Goal: Communication & Community: Answer question/provide support

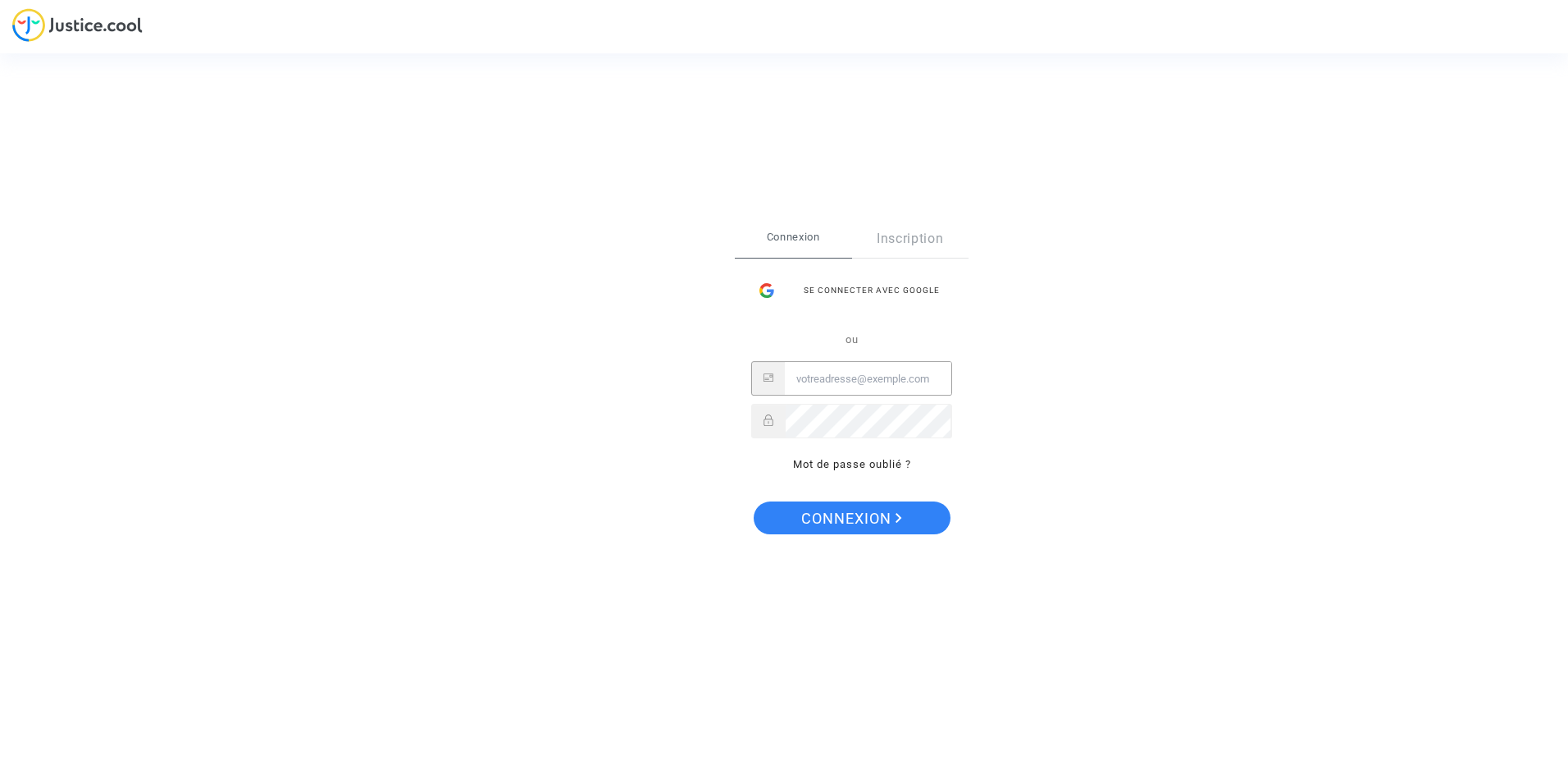
click at [793, 378] on input "Email" at bounding box center [868, 379] width 166 height 33
click at [940, 377] on input "emilieduclos @[DOMAIN_NAME]" at bounding box center [868, 379] width 166 height 33
click at [869, 504] on span "Connexion" at bounding box center [852, 519] width 101 height 35
type input "e"
type input "E"
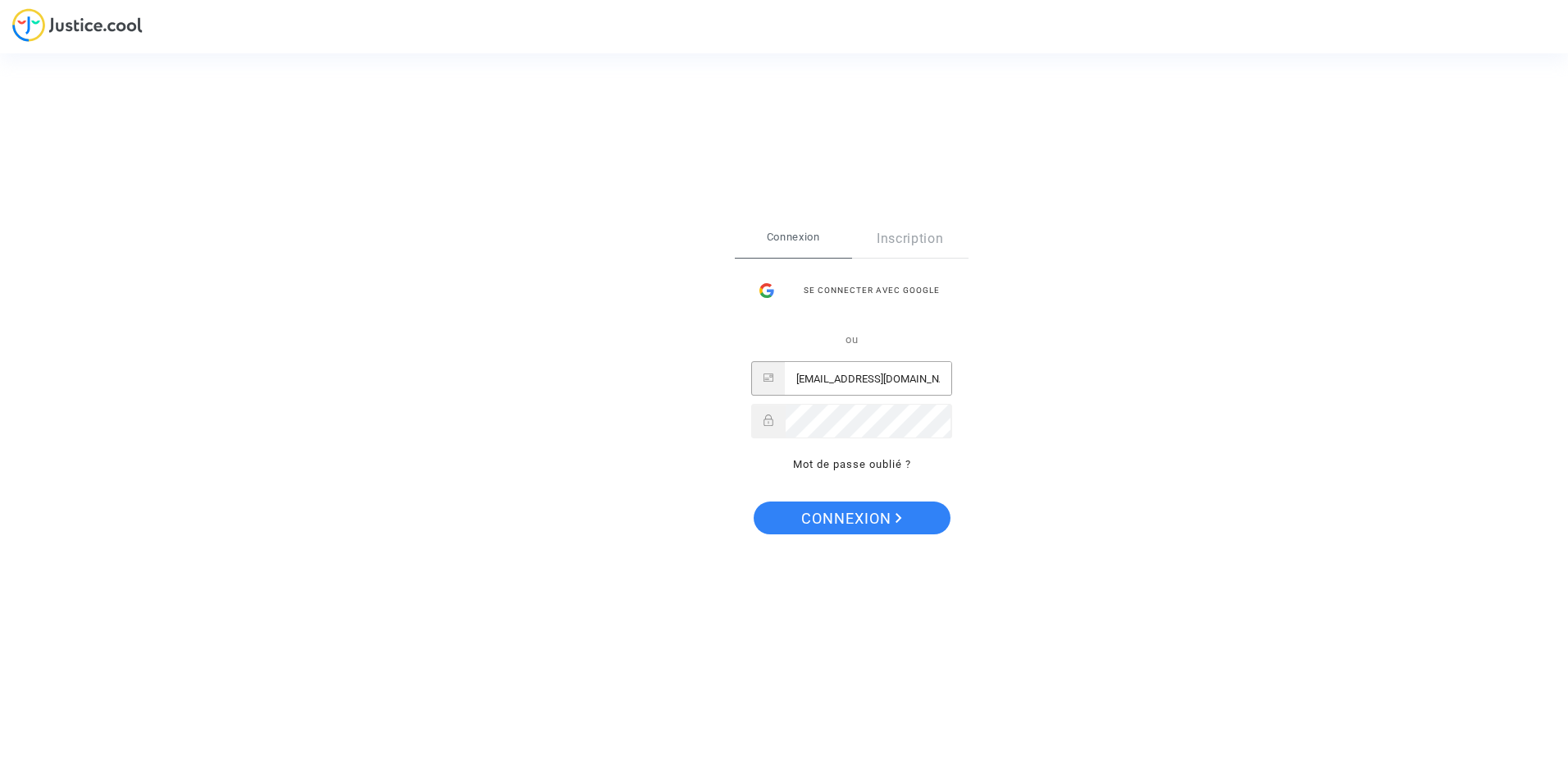
type input "[EMAIL_ADDRESS][DOMAIN_NAME]"
click at [843, 517] on span "Connexion" at bounding box center [852, 519] width 101 height 35
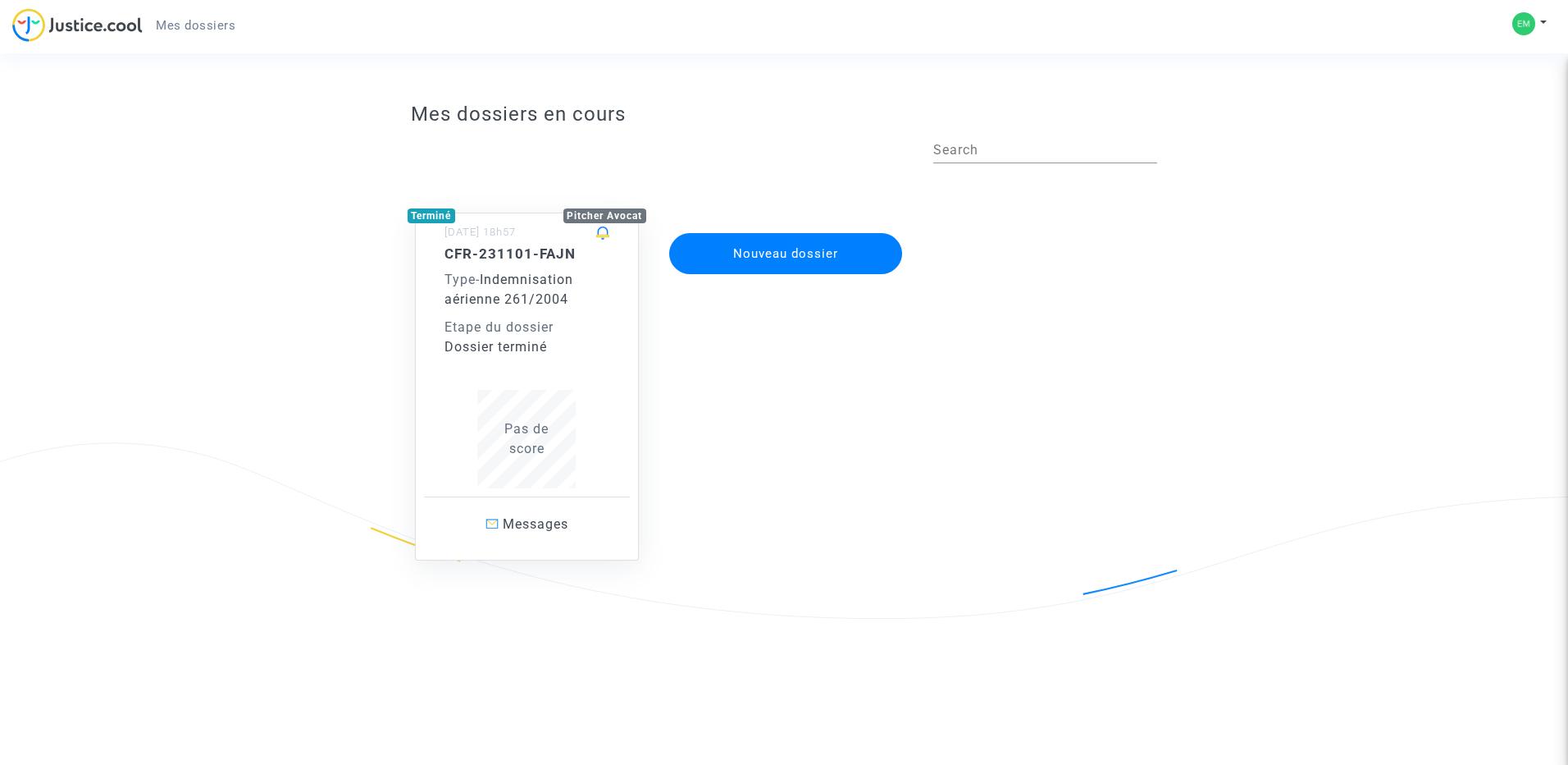
click at [551, 373] on div "CFR-231101-FAJN Type - Indemnisation aérienne 261/2004 Etape du dossier Dossier…" at bounding box center [527, 367] width 166 height 243
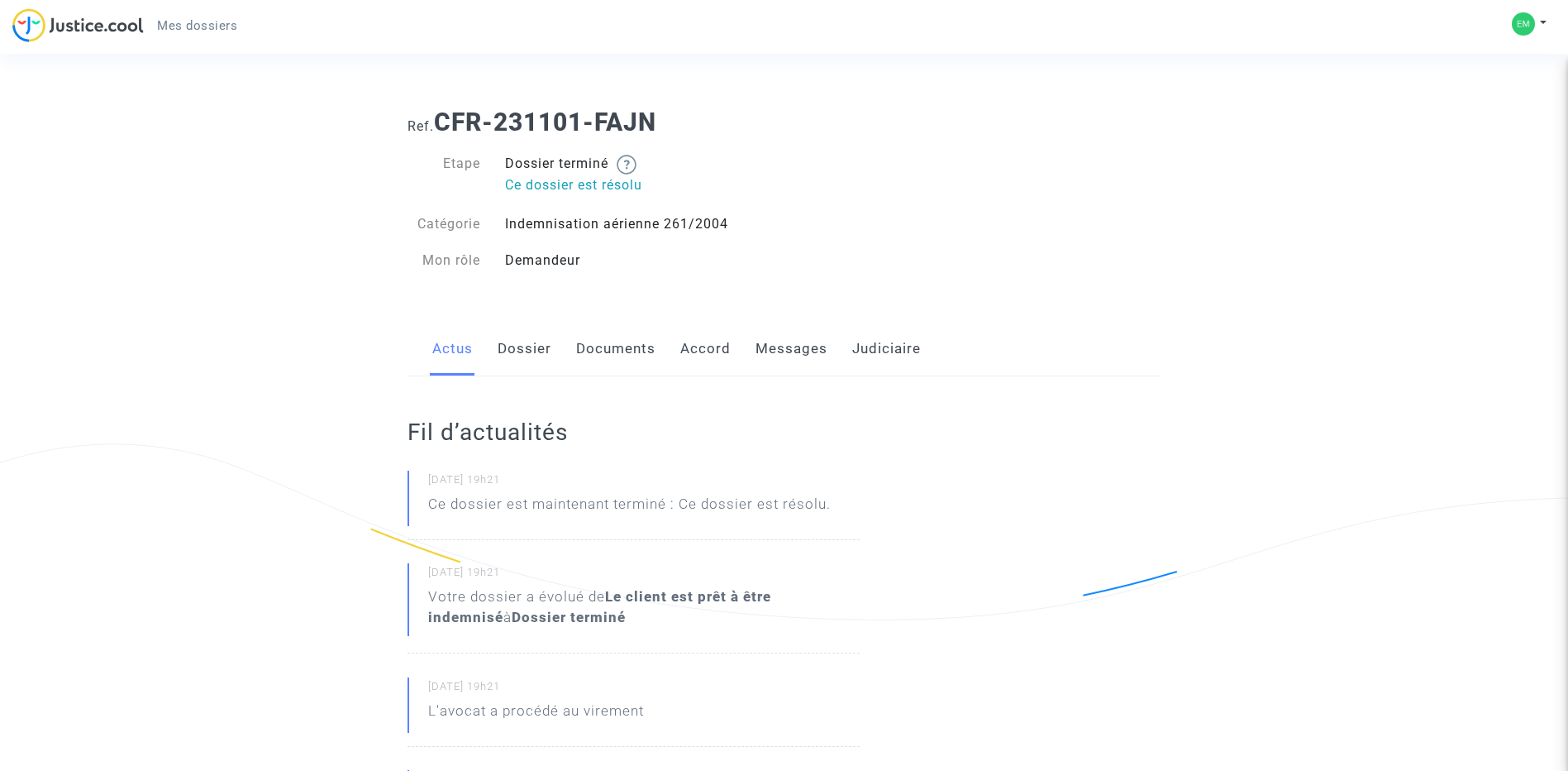
click at [810, 502] on p "Ce dossier est maintenant terminé : Ce dossier est résolu." at bounding box center [630, 508] width 403 height 29
click at [451, 347] on link "Actus" at bounding box center [453, 349] width 41 height 55
click at [786, 345] on link "Messages" at bounding box center [791, 349] width 72 height 55
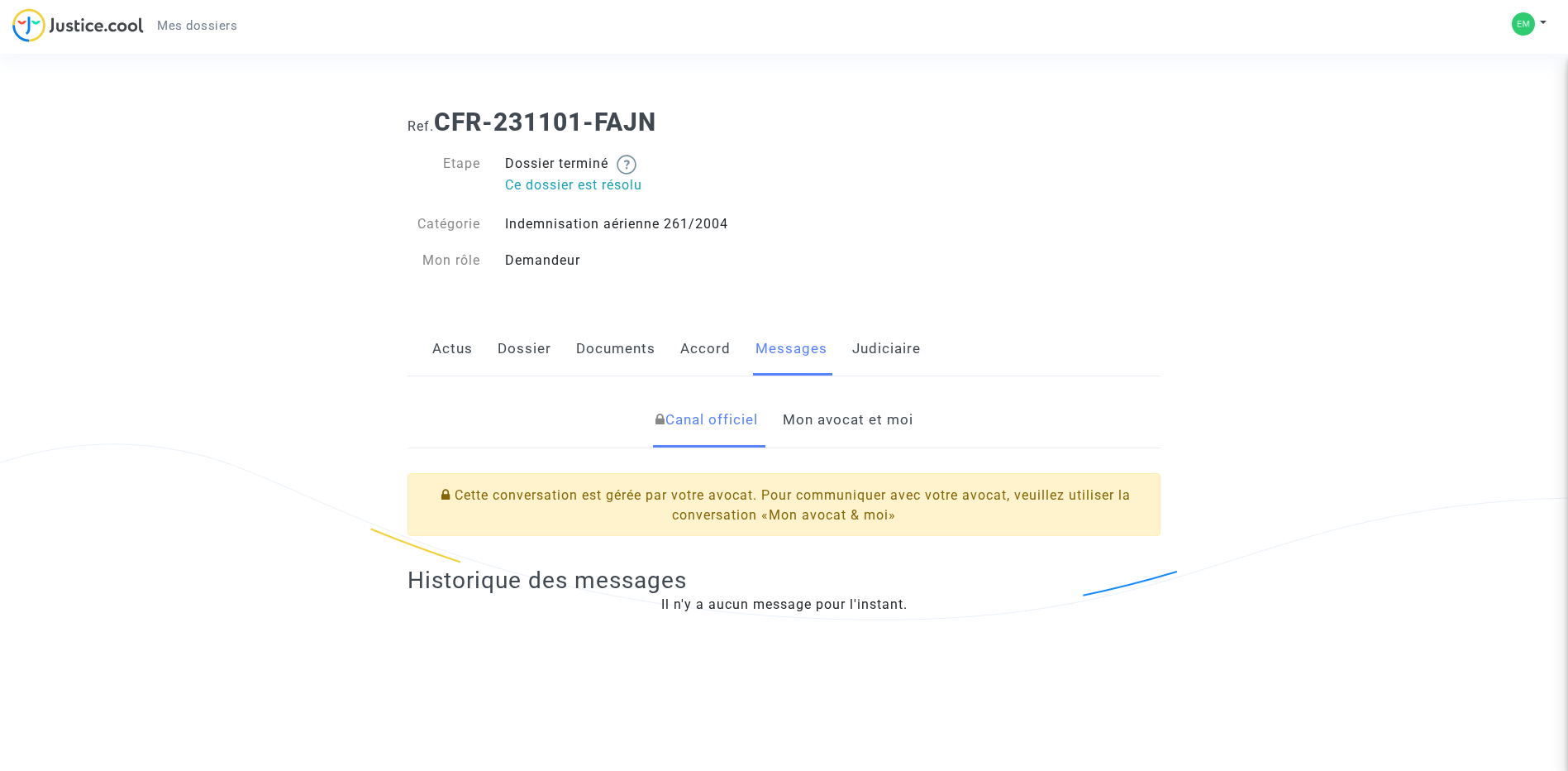
click at [521, 350] on link "Dossier" at bounding box center [524, 349] width 54 height 55
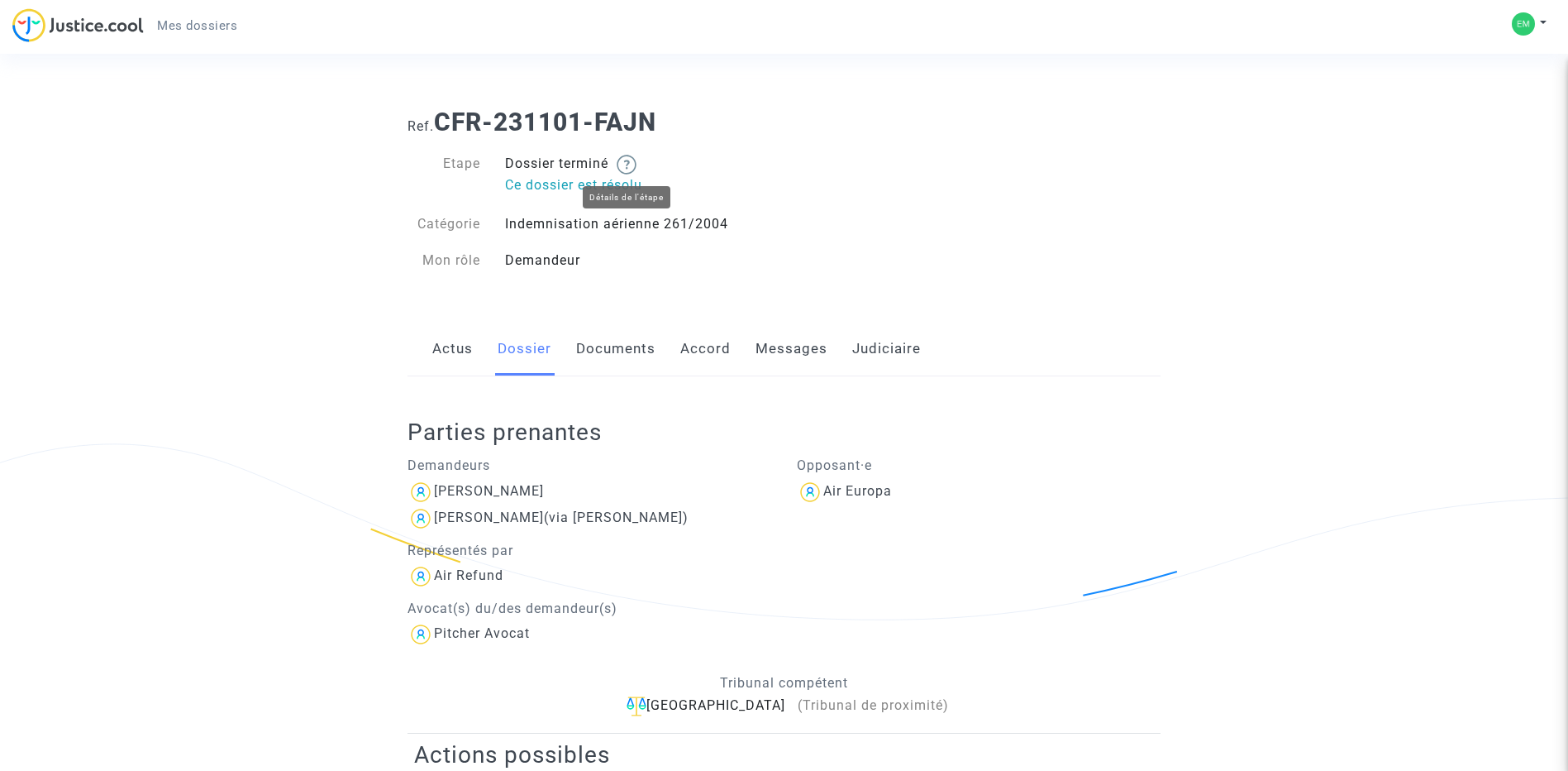
click at [634, 164] on img at bounding box center [627, 165] width 20 height 20
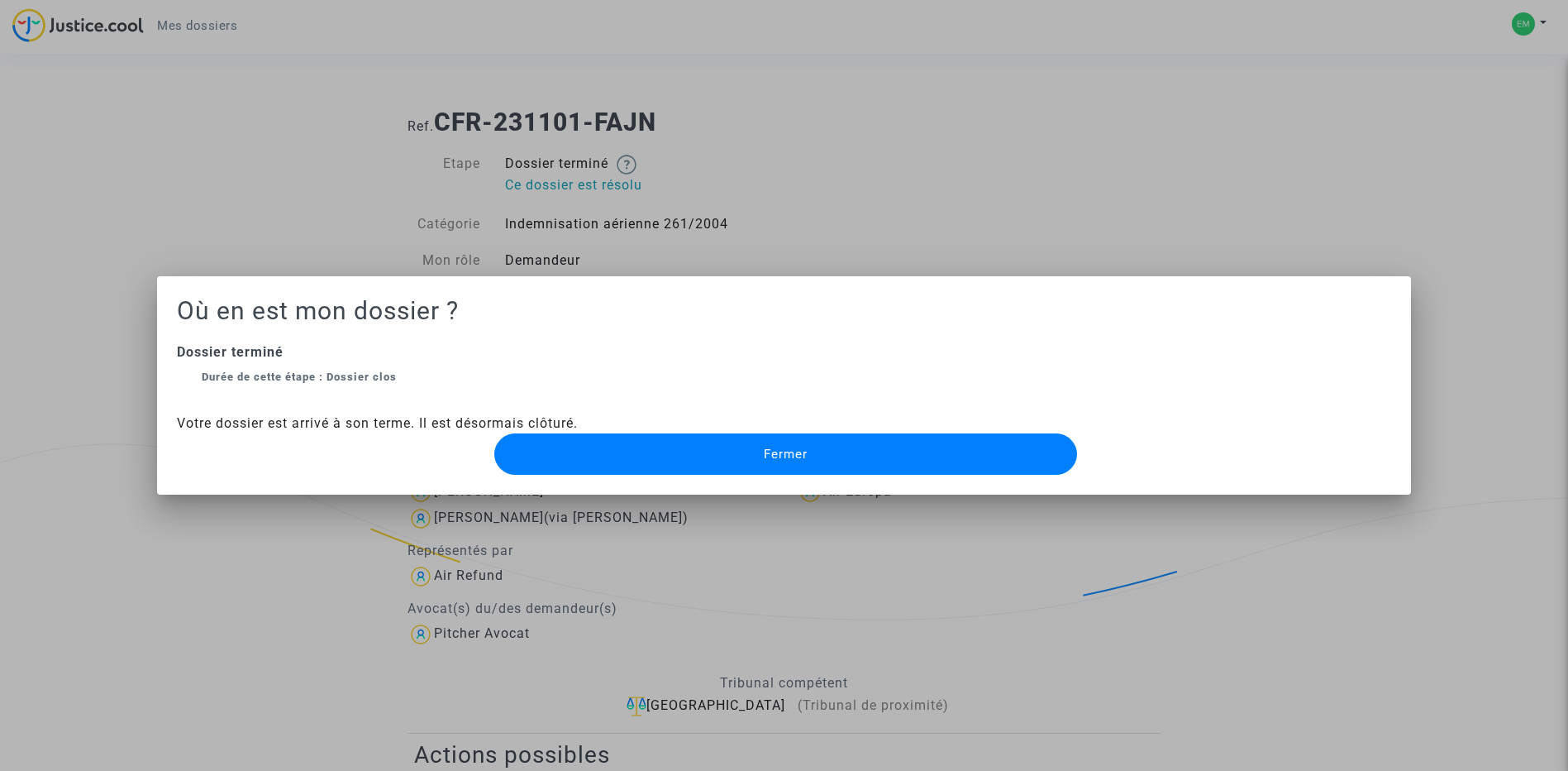
click at [725, 454] on button "Fermer" at bounding box center [786, 454] width 583 height 42
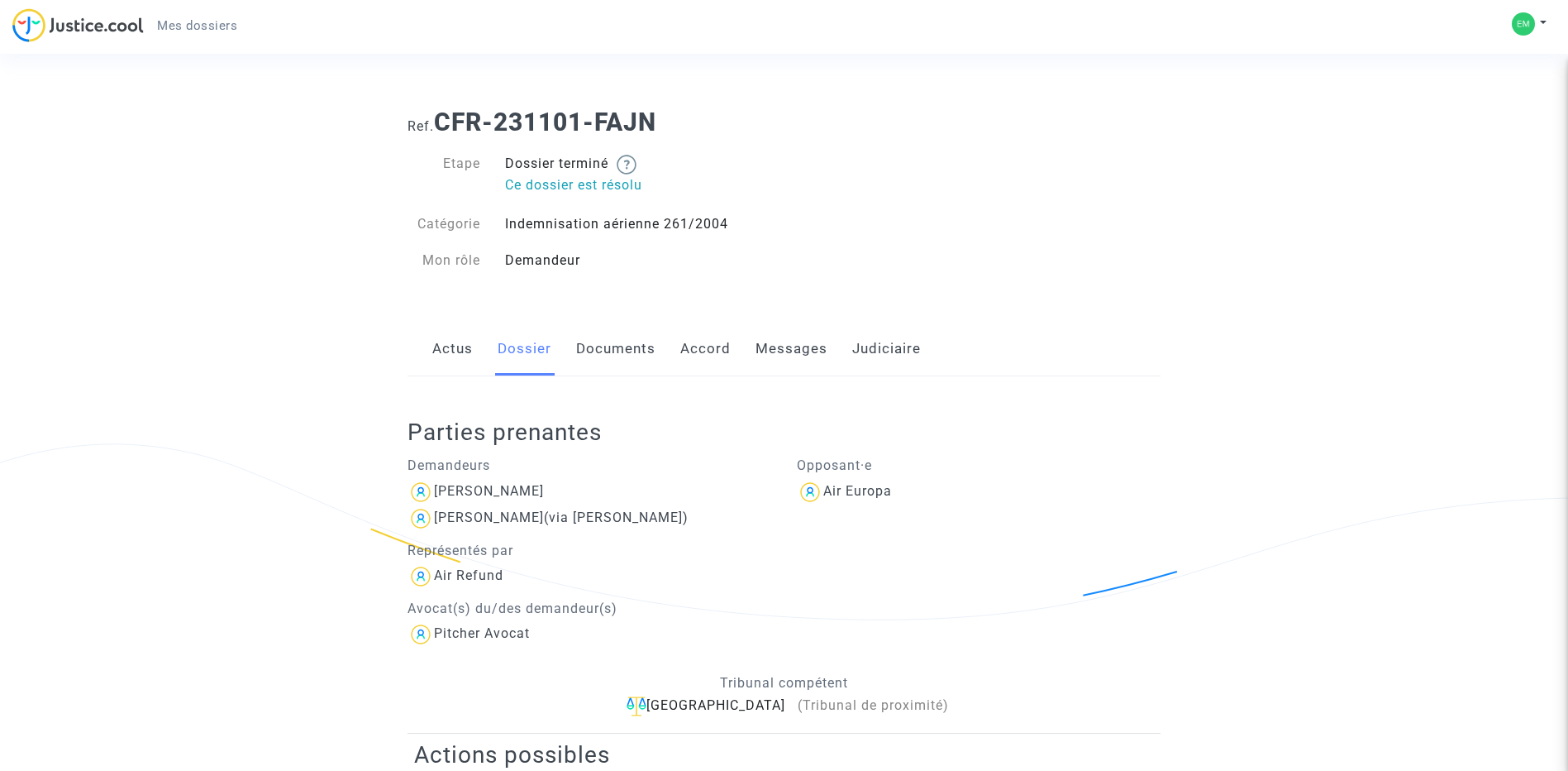
click at [803, 349] on link "Messages" at bounding box center [791, 349] width 72 height 55
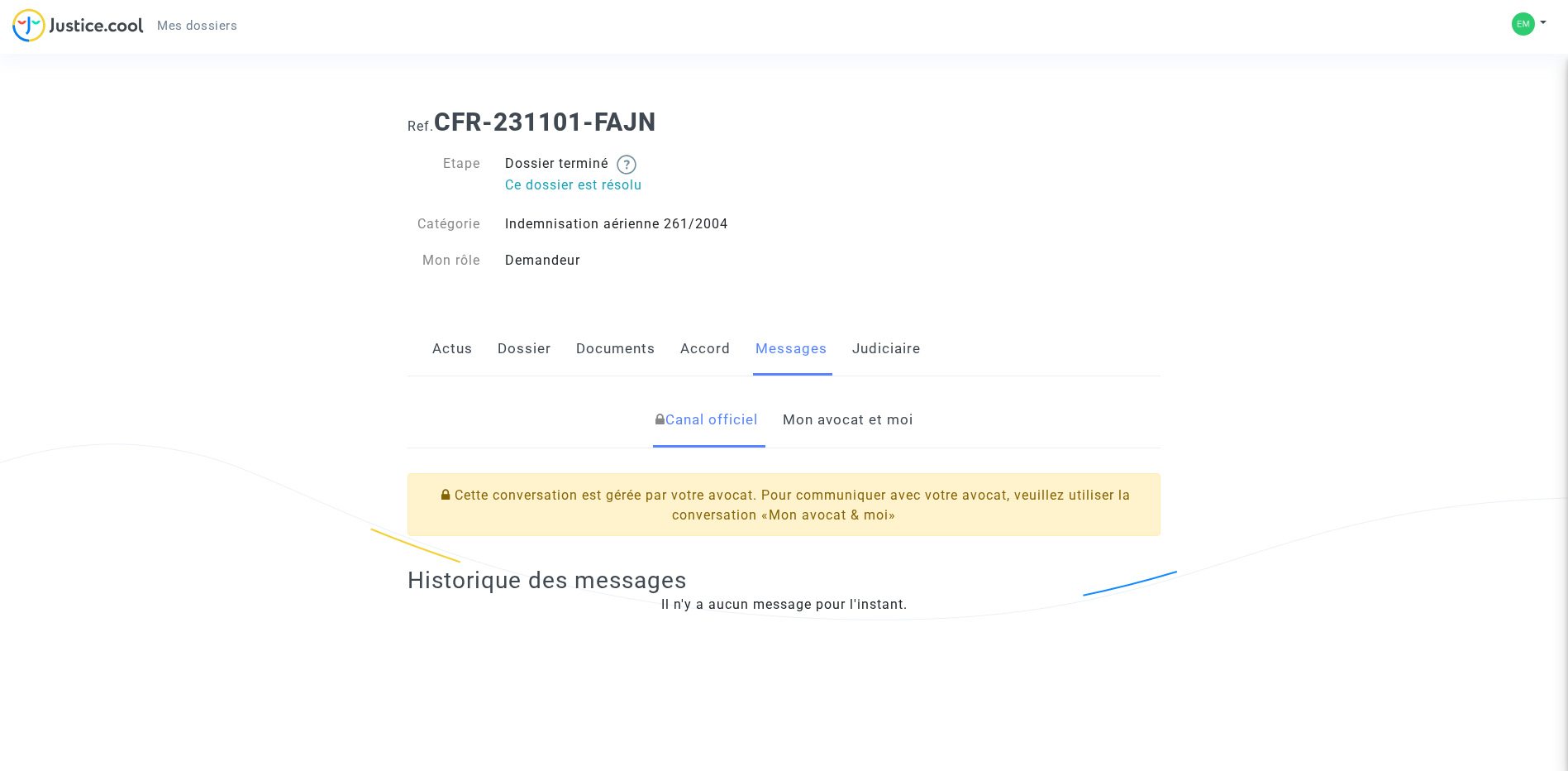
click at [781, 348] on link "Messages" at bounding box center [791, 349] width 72 height 55
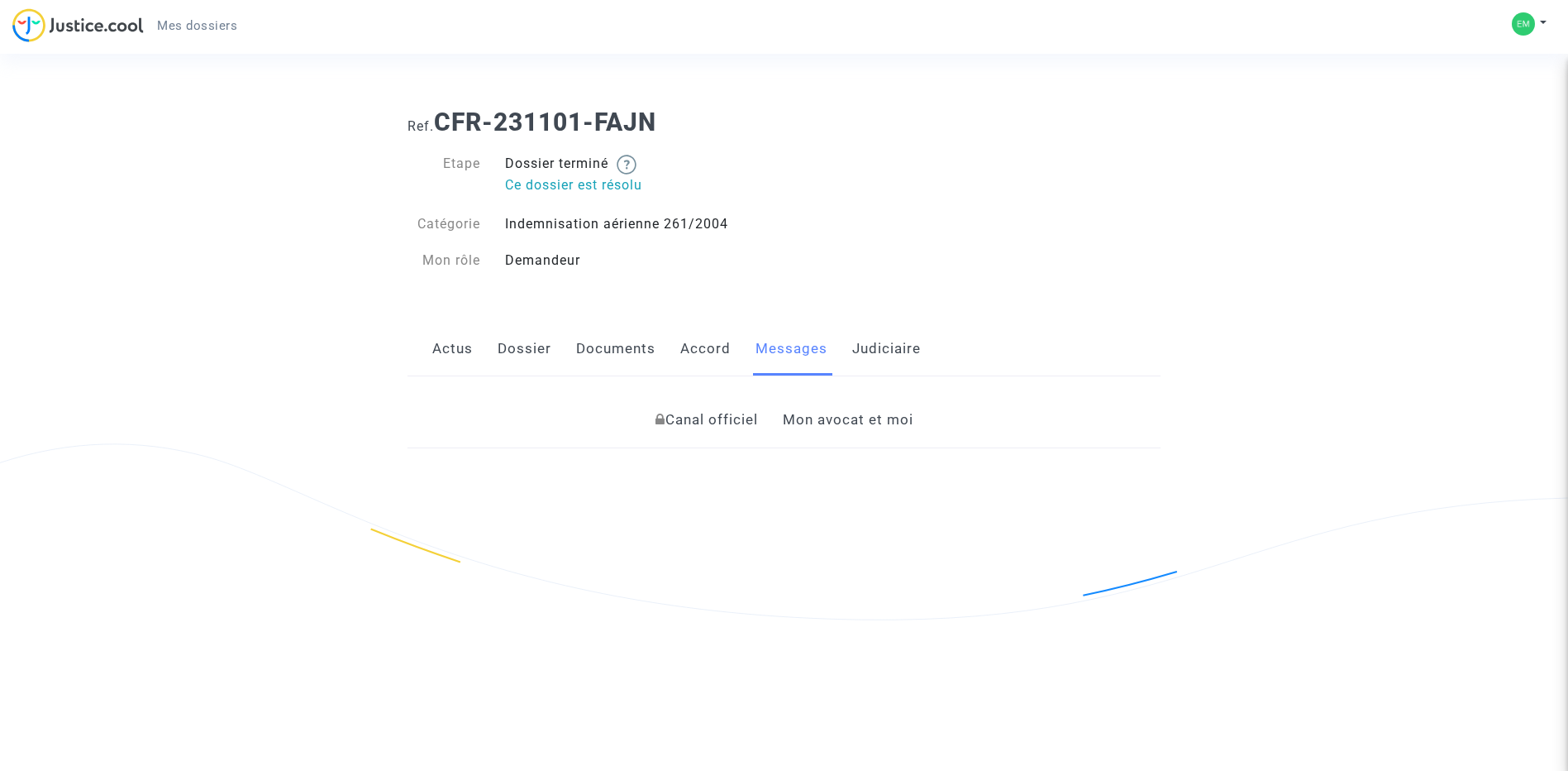
click at [826, 420] on link "Mon avocat et moi" at bounding box center [848, 420] width 130 height 55
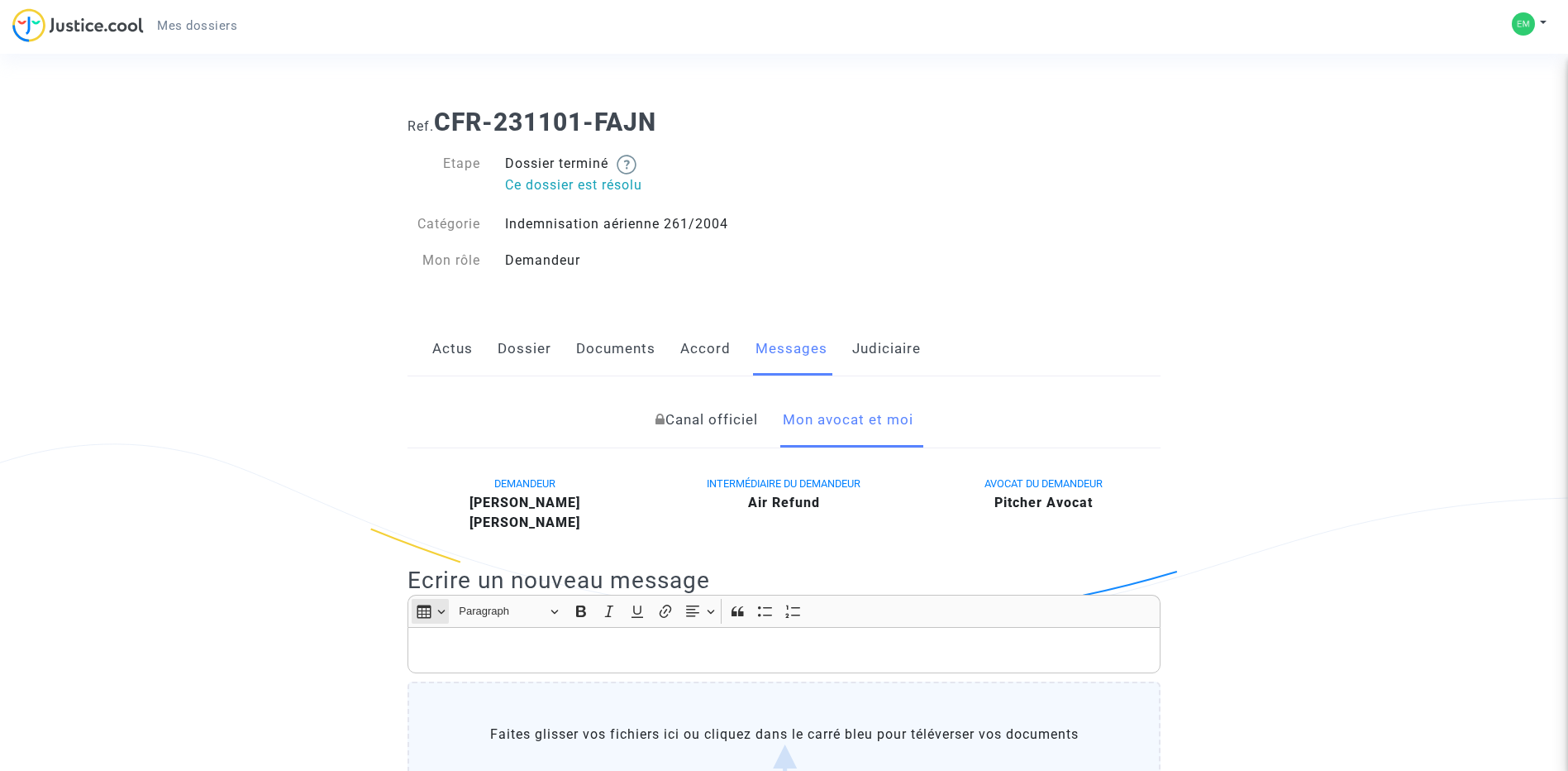
click at [417, 607] on icon "Editor toolbar" at bounding box center [424, 611] width 17 height 17
click at [574, 651] on p "Rich Text Editor, main" at bounding box center [785, 650] width 736 height 21
click at [475, 651] on p "Madame,Monsieur," at bounding box center [785, 650] width 736 height 21
click at [586, 651] on p "Madame, Monsieur," at bounding box center [785, 650] width 736 height 21
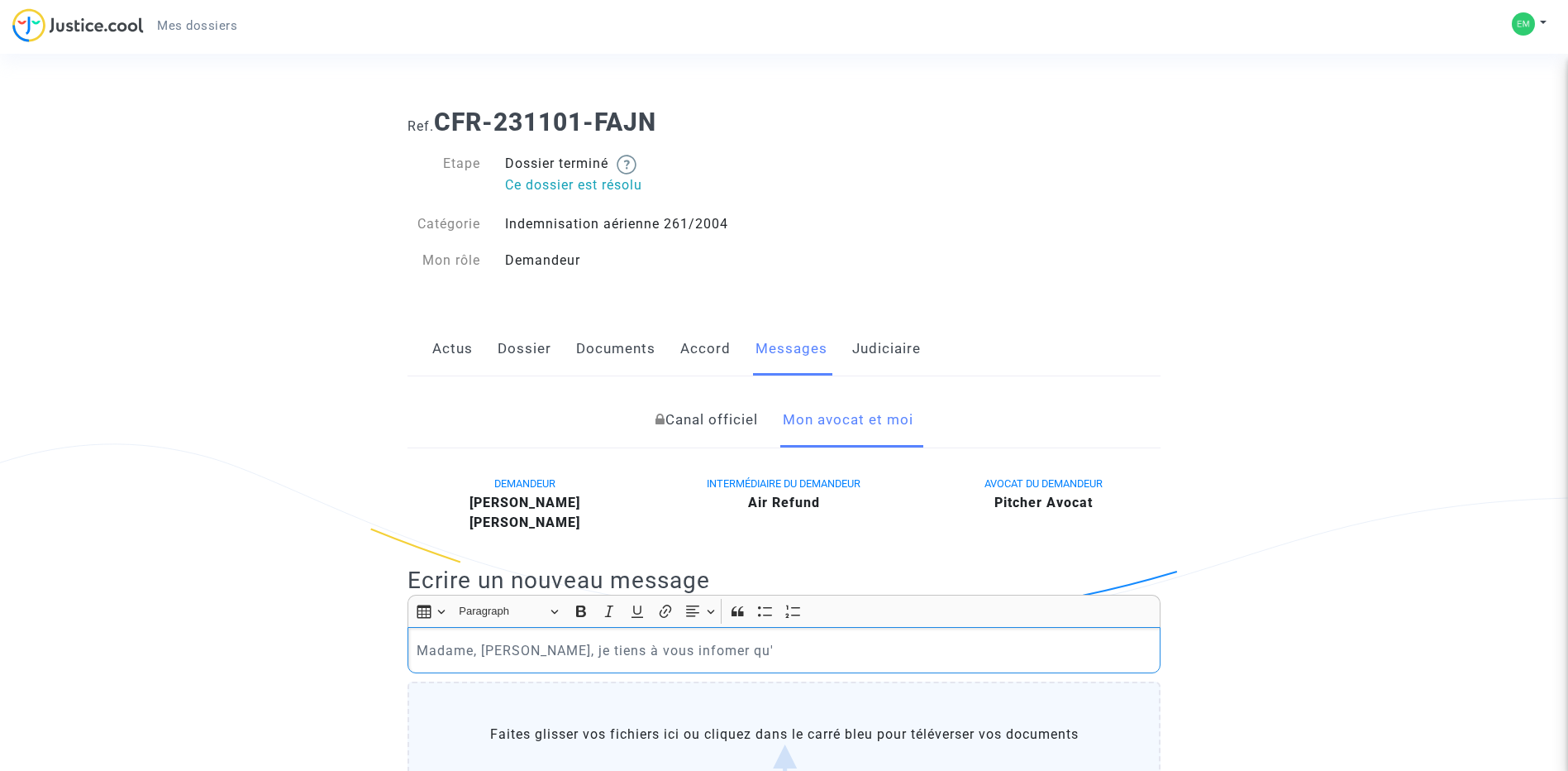
click at [674, 650] on p "Madame, [PERSON_NAME], je tiens à vous infomer qu'" at bounding box center [785, 650] width 736 height 21
click at [737, 651] on p "Madame, [PERSON_NAME], je tiens à vous informer qu'" at bounding box center [785, 650] width 736 height 21
click at [750, 648] on p "Madame, [PERSON_NAME], je tiens à vous informer qu'à vce jour et suf erreu" at bounding box center [785, 650] width 736 height 21
click at [815, 654] on p "Madame, [PERSON_NAME], je tiens à vous informer qu'à ce jour et suf erreu" at bounding box center [785, 650] width 736 height 21
click at [889, 644] on p "Madame, [PERSON_NAME], je tiens à vous informer qu'à ce jour et sauf erreu" at bounding box center [785, 650] width 736 height 21
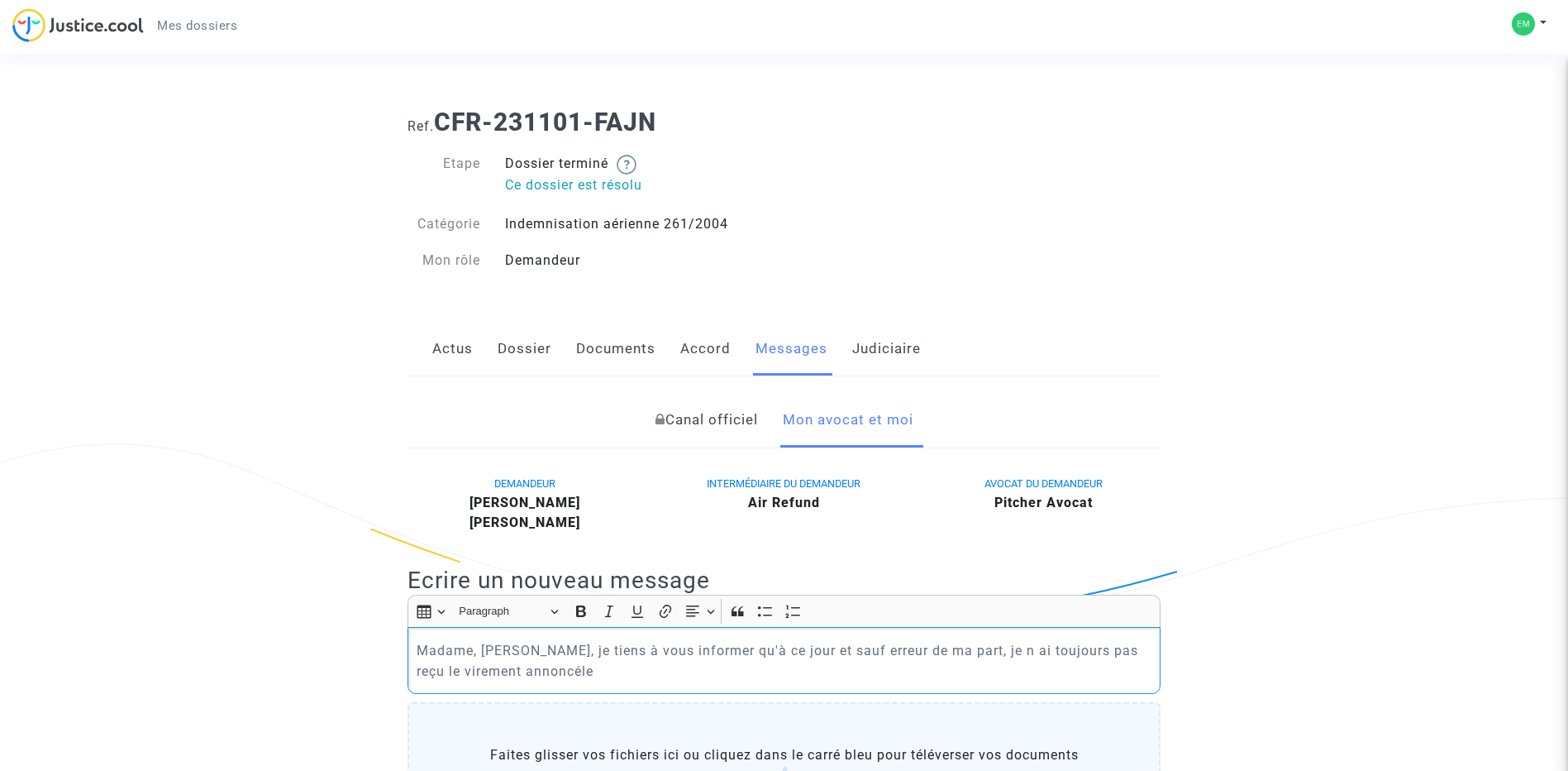
click at [532, 673] on p "Madame, [PERSON_NAME], je tiens à vous informer qu'à ce jour et sauf erreur de …" at bounding box center [785, 661] width 736 height 42
click at [566, 665] on p "Madame, [PERSON_NAME], je tiens à vous informer qu'à ce jour et sauf erreur de …" at bounding box center [785, 661] width 736 height 42
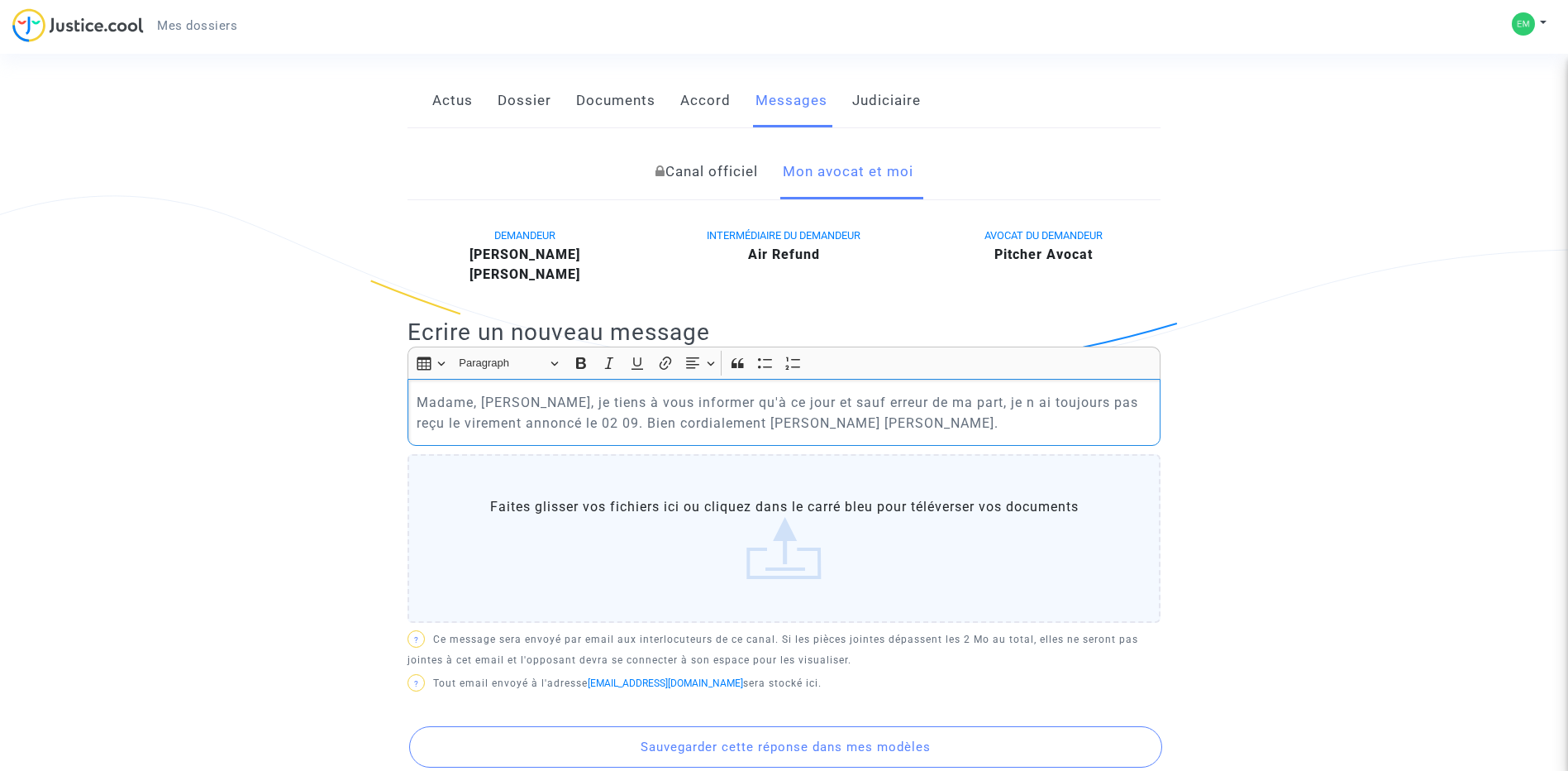
scroll to position [331, 0]
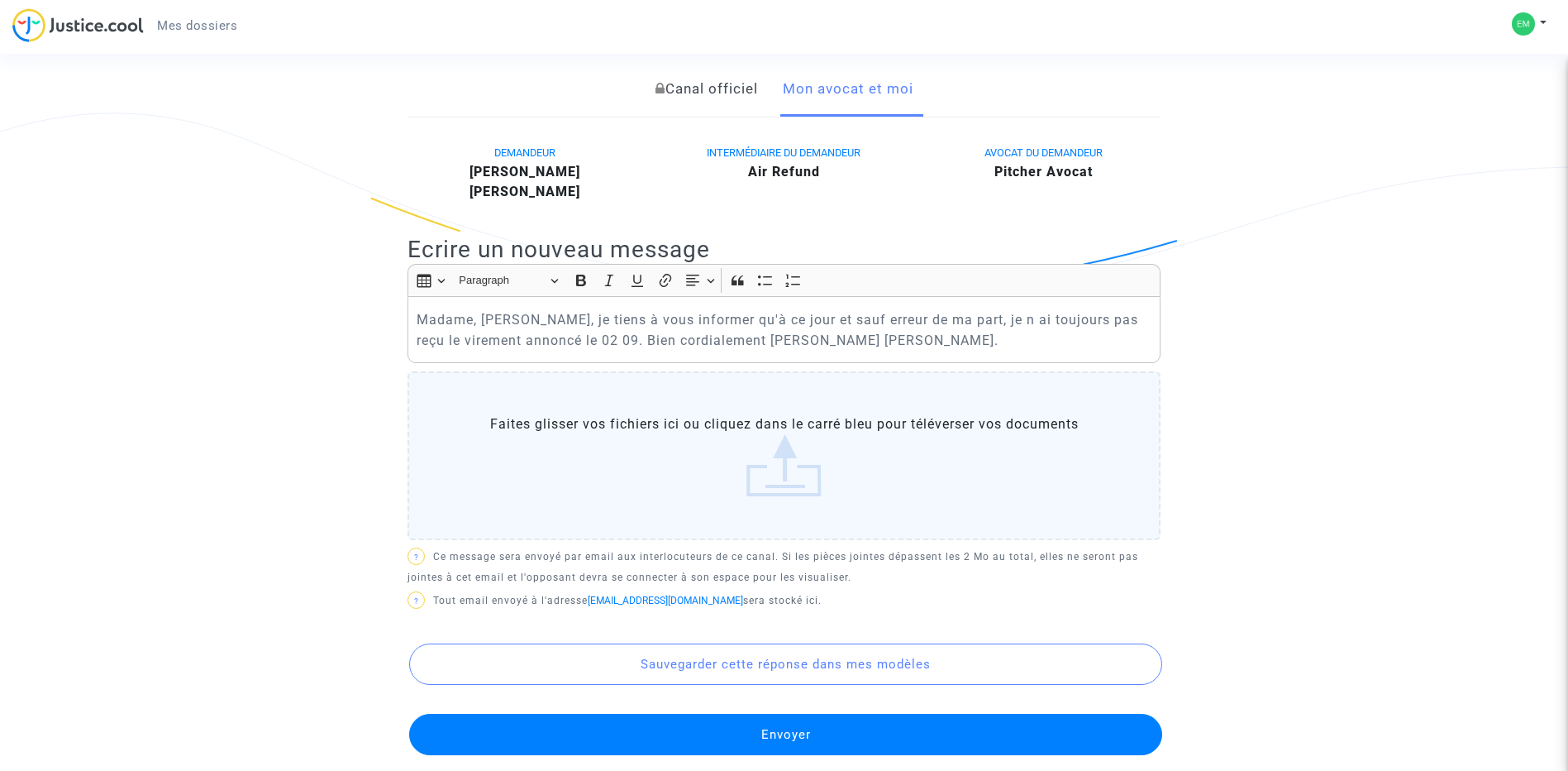
click at [793, 732] on button "Envoyer" at bounding box center [786, 734] width 753 height 42
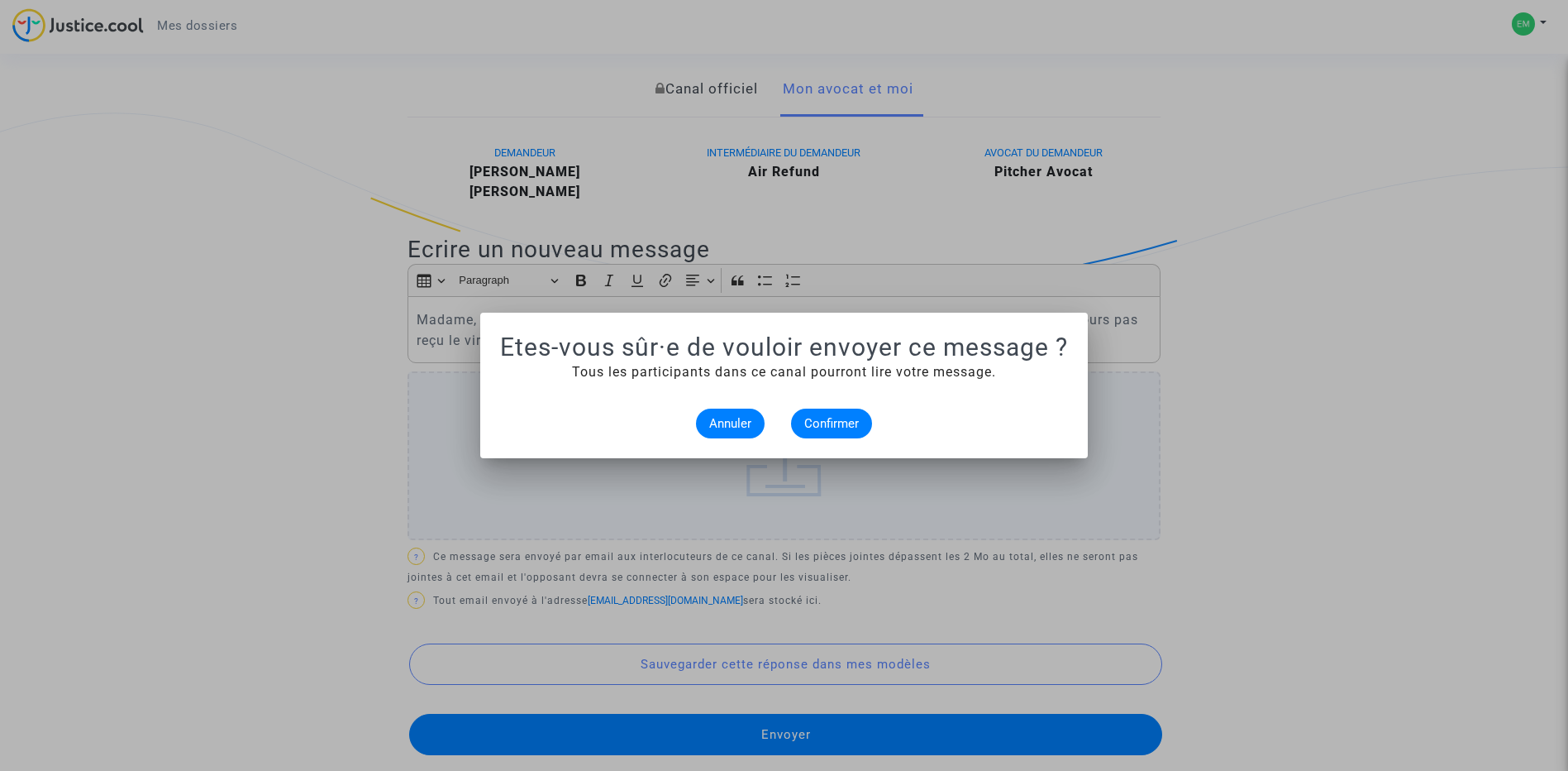
scroll to position [0, 0]
click at [825, 425] on span "Confirmer" at bounding box center [832, 424] width 55 height 15
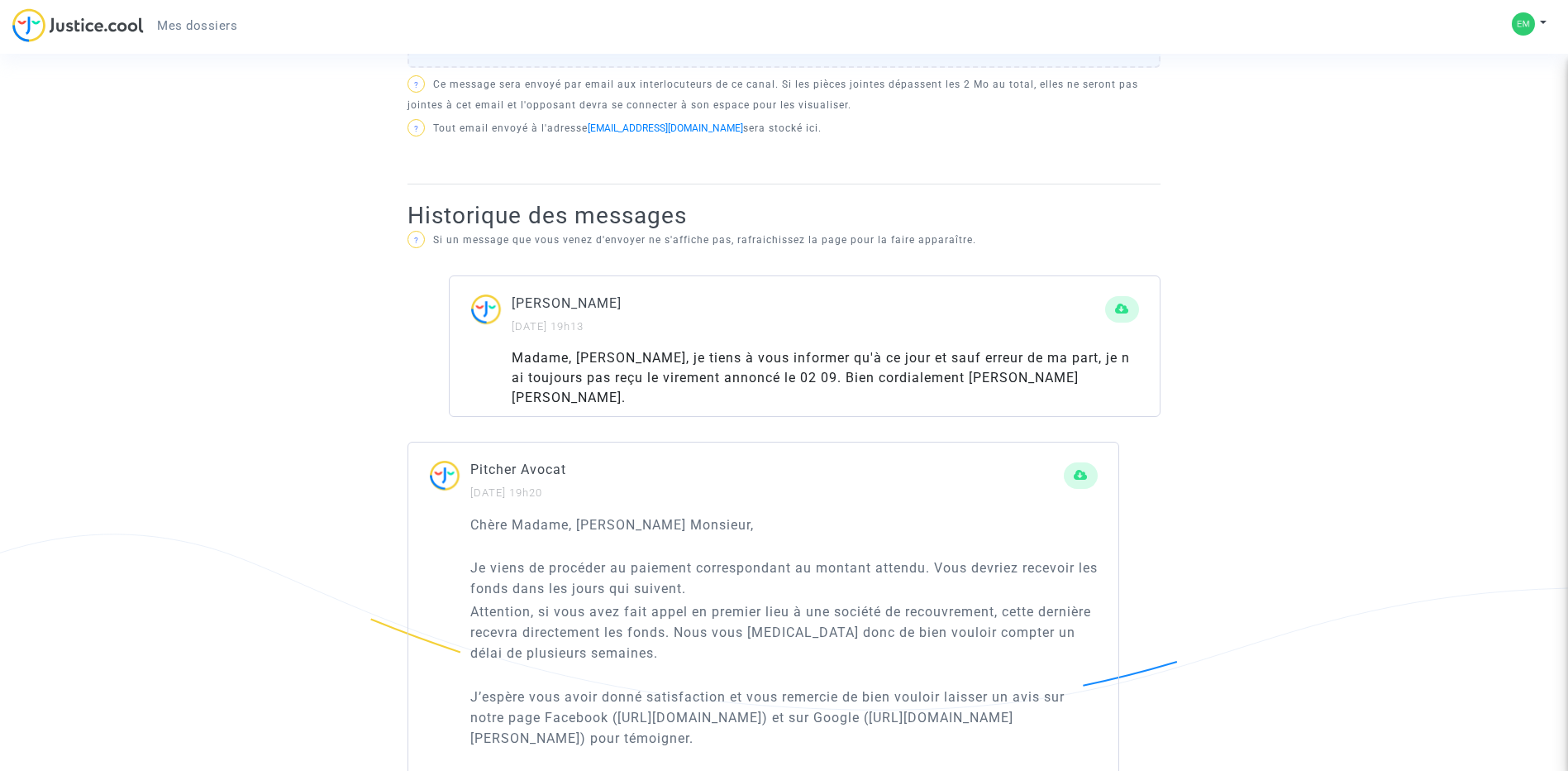
scroll to position [744, 0]
